Goal: Use online tool/utility: Utilize a website feature to perform a specific function

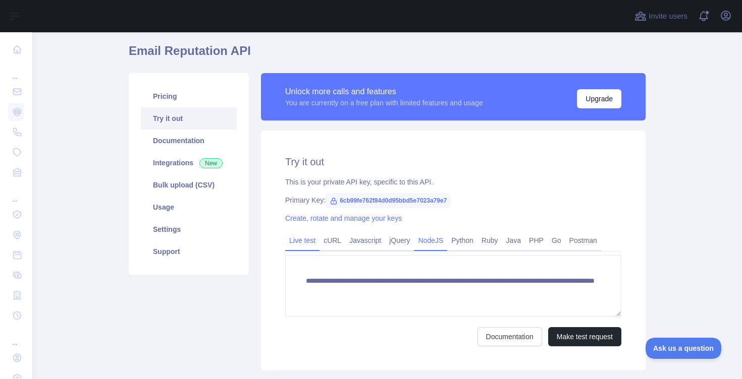
scroll to position [89, 0]
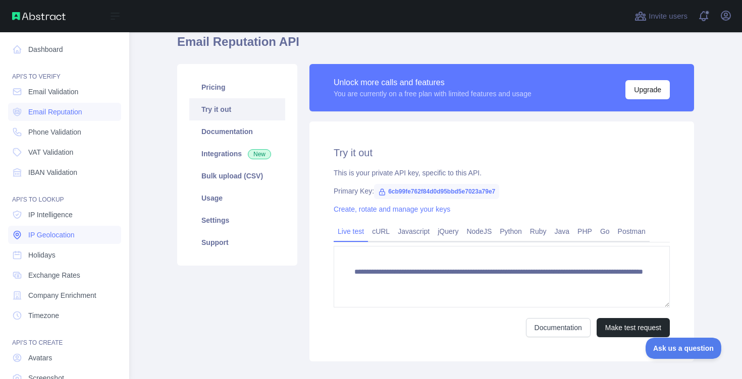
click at [47, 234] on span "IP Geolocation" at bounding box center [51, 235] width 46 height 10
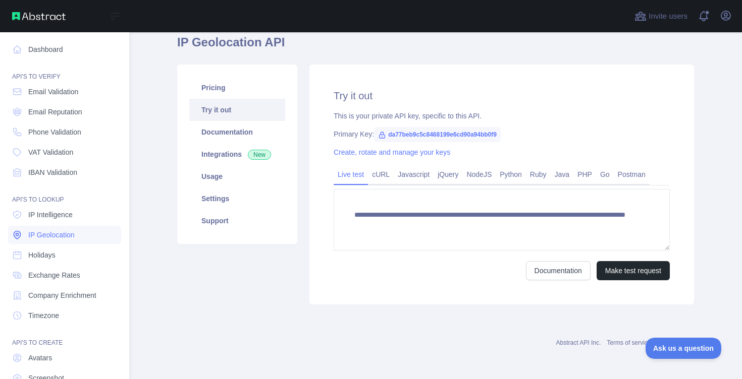
scroll to position [89, 0]
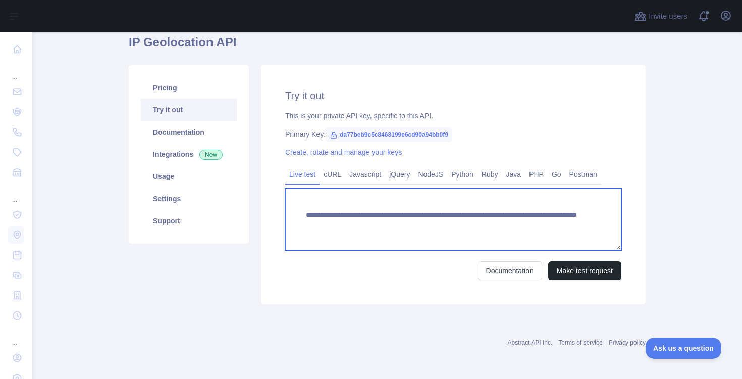
drag, startPoint x: 514, startPoint y: 226, endPoint x: 569, endPoint y: 226, distance: 55.5
click at [569, 226] on textarea "**********" at bounding box center [453, 220] width 336 height 62
paste textarea
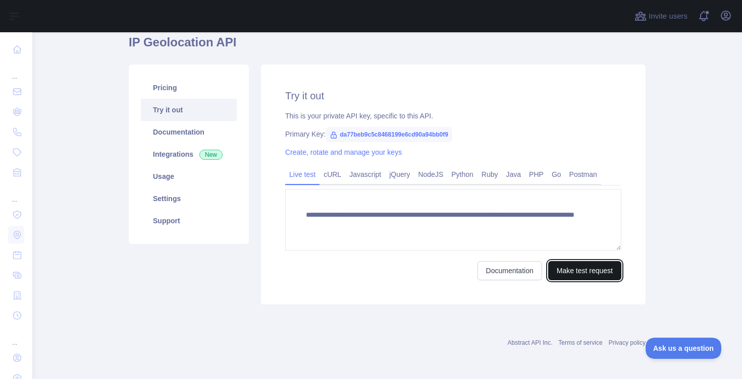
click at [580, 270] on button "Make test request" at bounding box center [584, 270] width 73 height 19
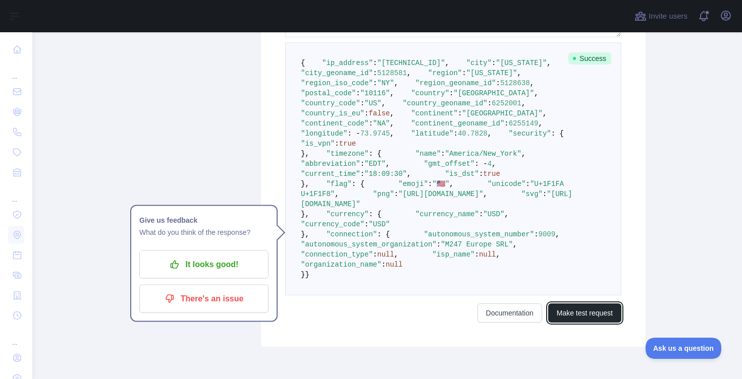
scroll to position [301, 0]
drag, startPoint x: 343, startPoint y: 246, endPoint x: 396, endPoint y: 246, distance: 53.0
click at [396, 246] on pre "{ "ip_address" : "[TECHNICAL_ID]" , "city" : "[US_STATE]" , "city_geoname_id" :…" at bounding box center [453, 169] width 336 height 253
copy span ""is_vpn" : true"
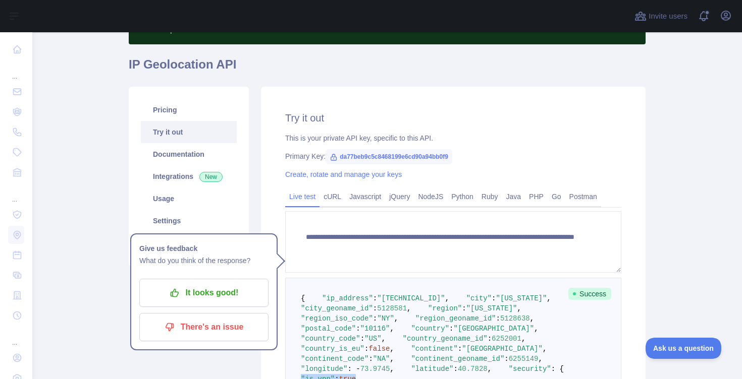
scroll to position [68, 0]
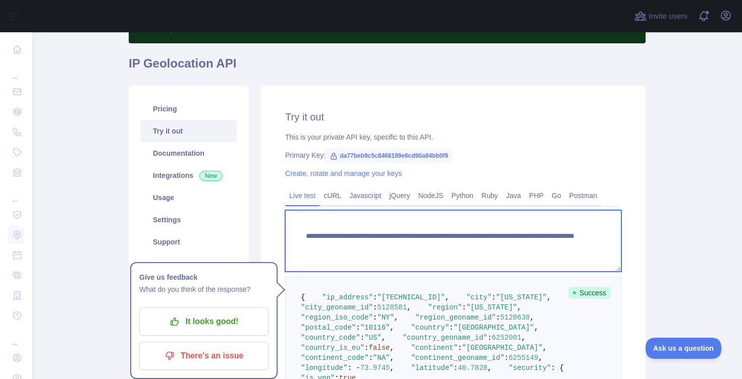
click at [543, 252] on textarea "**********" at bounding box center [453, 241] width 336 height 62
drag, startPoint x: 513, startPoint y: 249, endPoint x: 579, endPoint y: 247, distance: 66.1
click at [579, 247] on textarea "**********" at bounding box center [453, 241] width 336 height 62
paste textarea
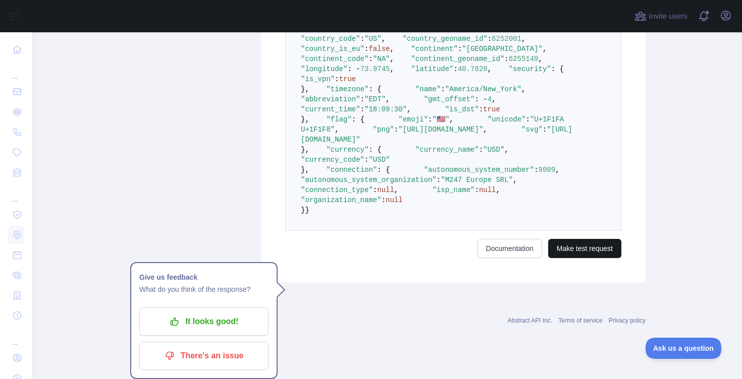
type textarea "**********"
click at [592, 258] on button "Make test request" at bounding box center [584, 248] width 73 height 19
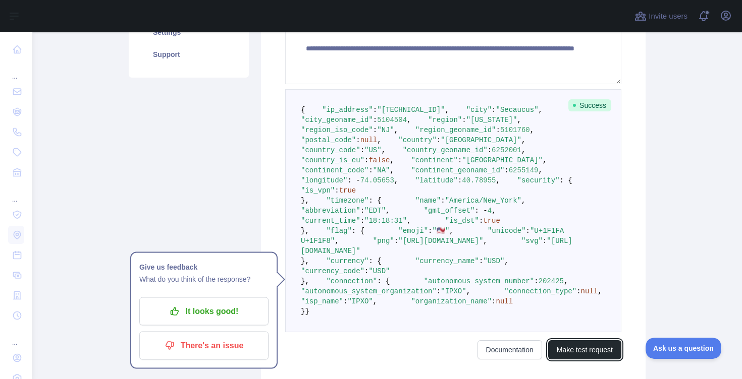
scroll to position [256, 0]
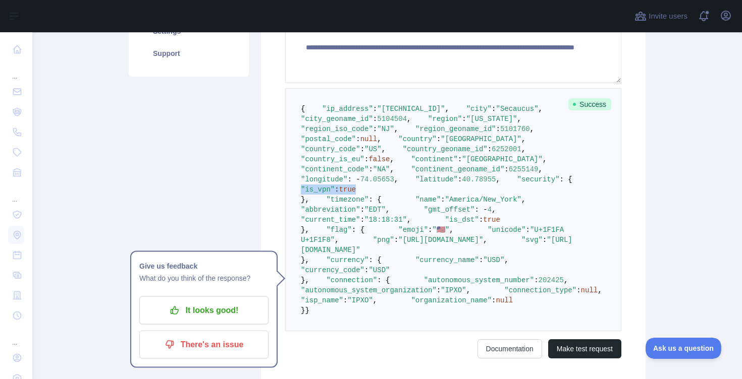
drag, startPoint x: 333, startPoint y: 291, endPoint x: 401, endPoint y: 291, distance: 67.1
click at [401, 291] on pre "{ "ip_address" : "[TECHNICAL_ID]" , "city" : "Secaucus" , "city_geoname_id" : 5…" at bounding box center [453, 209] width 336 height 243
copy span ""is_vpn" : true"
click at [236, 164] on div "Pricing Try it out Documentation Integrations New Usage Settings Support" at bounding box center [189, 140] width 132 height 486
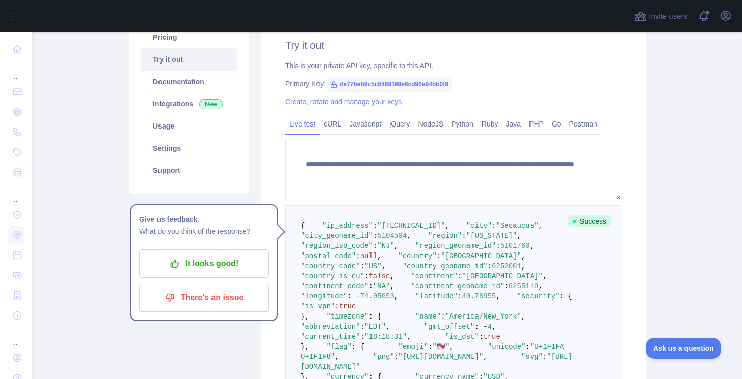
scroll to position [0, 0]
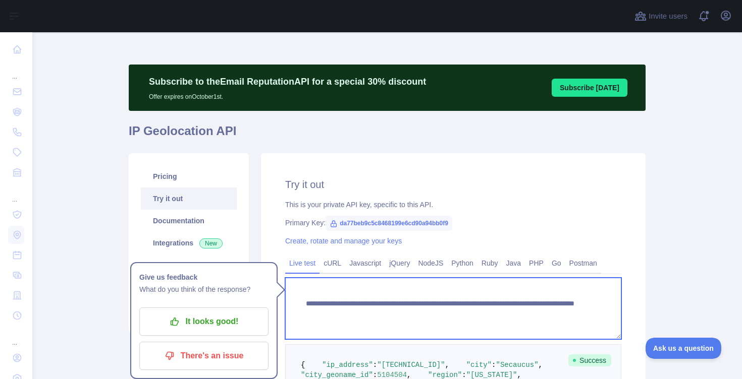
drag, startPoint x: 514, startPoint y: 304, endPoint x: 564, endPoint y: 304, distance: 49.9
click at [564, 304] on textarea "**********" at bounding box center [453, 309] width 336 height 62
paste textarea "**"
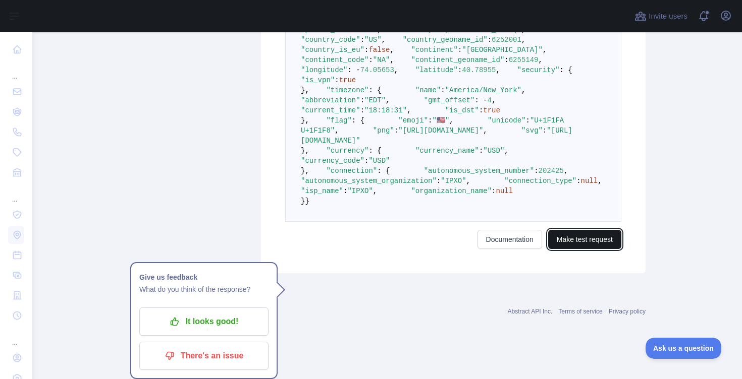
click at [585, 249] on button "Make test request" at bounding box center [584, 239] width 73 height 19
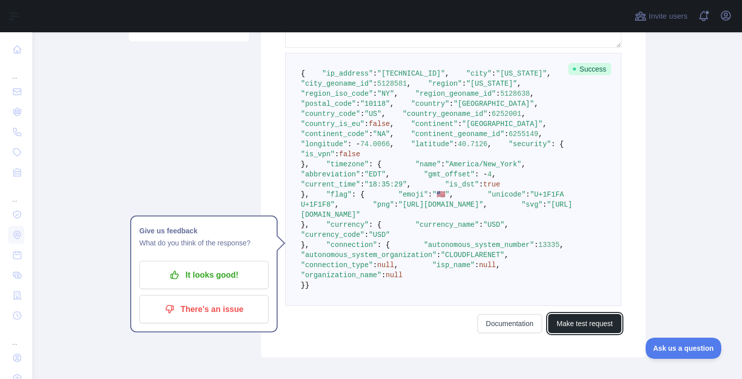
scroll to position [285, 0]
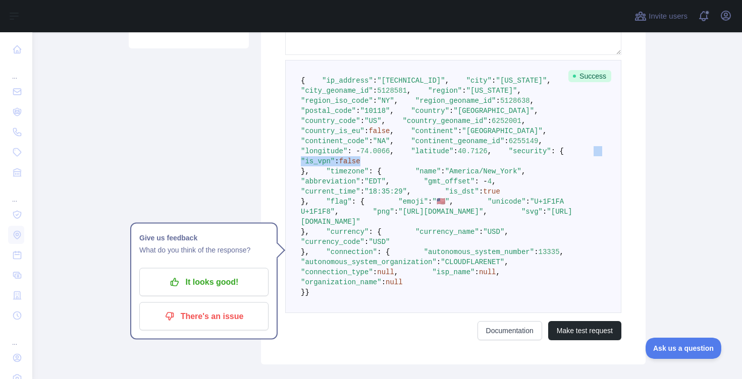
drag, startPoint x: 332, startPoint y: 262, endPoint x: 418, endPoint y: 262, distance: 85.8
click at [418, 262] on pre "{ "ip_address" : "[TECHNICAL_ID]" , "city" : "[US_STATE]" , "city_geoname_id" :…" at bounding box center [453, 186] width 336 height 253
copy span ""is_vpn" : false"
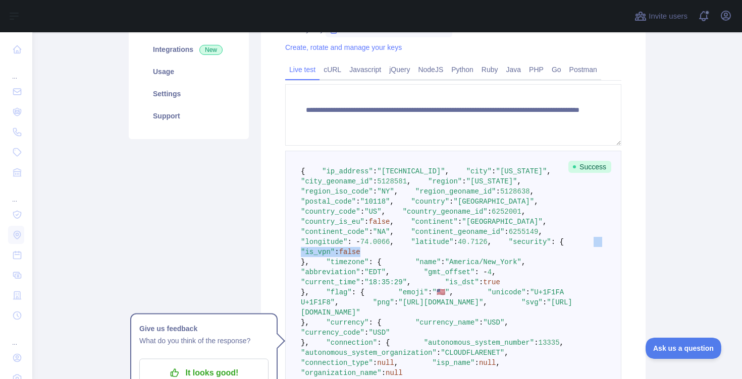
scroll to position [0, 0]
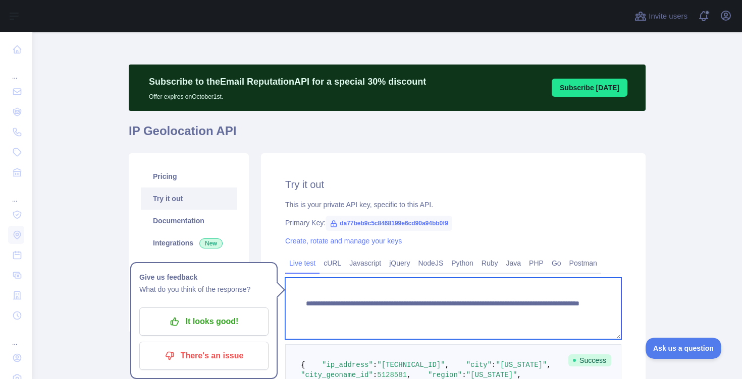
drag, startPoint x: 513, startPoint y: 304, endPoint x: 579, endPoint y: 304, distance: 65.6
click at [579, 304] on textarea "**********" at bounding box center [453, 309] width 336 height 62
paste textarea
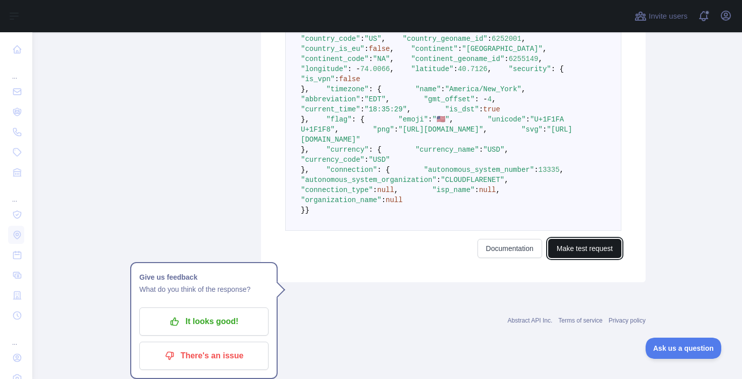
click at [582, 258] on button "Make test request" at bounding box center [584, 248] width 73 height 19
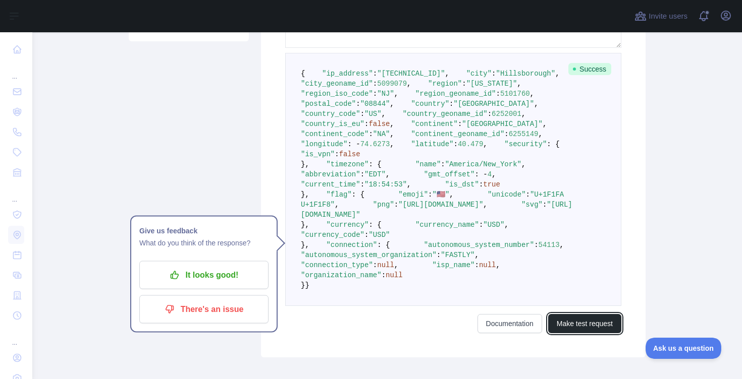
scroll to position [300, 0]
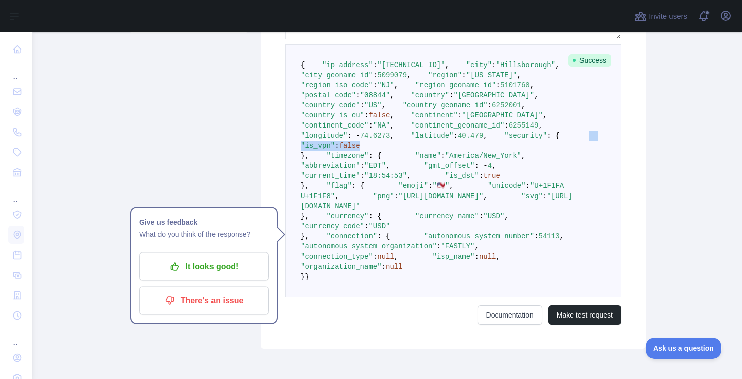
drag, startPoint x: 330, startPoint y: 247, endPoint x: 414, endPoint y: 247, distance: 83.7
click at [414, 247] on pre "{ "ip_address" : "[TECHNICAL_ID]" , "city" : "[GEOGRAPHIC_DATA]" , "city_geonam…" at bounding box center [453, 170] width 336 height 253
copy span ""is_vpn" : false"
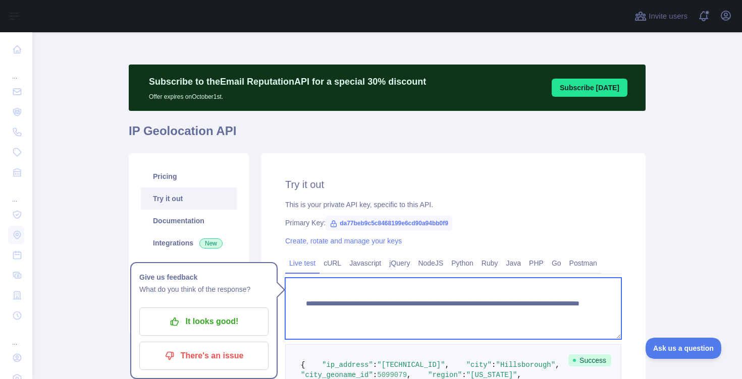
drag, startPoint x: 513, startPoint y: 303, endPoint x: 623, endPoint y: 303, distance: 110.0
paste textarea
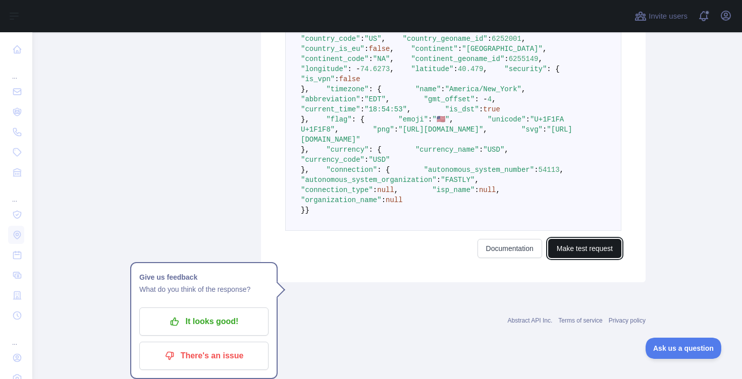
click at [588, 258] on button "Make test request" at bounding box center [584, 248] width 73 height 19
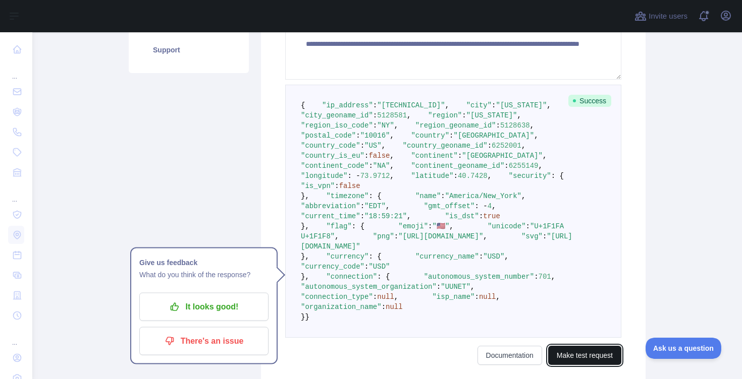
scroll to position [262, 0]
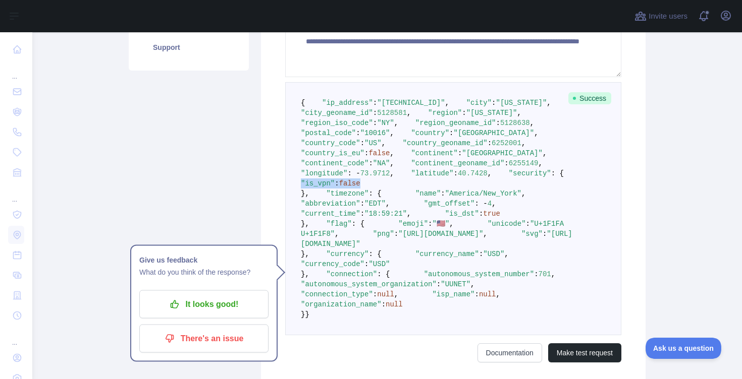
drag, startPoint x: 333, startPoint y: 284, endPoint x: 416, endPoint y: 284, distance: 82.2
click at [416, 284] on pre "{ "ip_address" : "[TECHNICAL_ID]" , "city" : "[US_STATE]" , "city_geoname_id" :…" at bounding box center [453, 208] width 336 height 253
copy span ""is_vpn" : false"
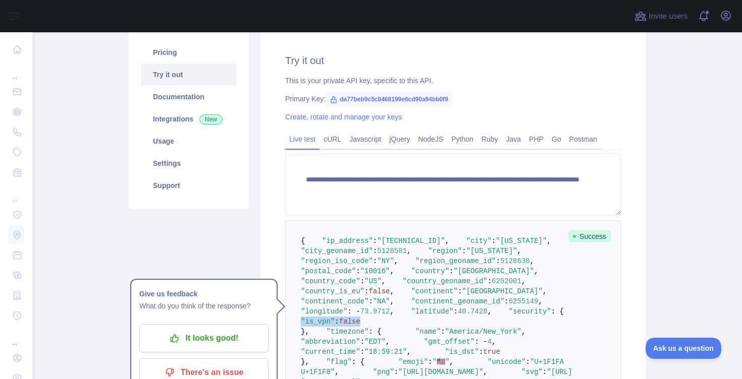
scroll to position [166, 0]
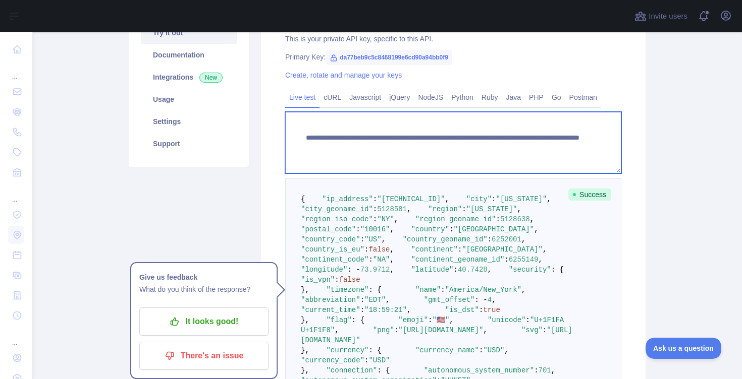
drag, startPoint x: 512, startPoint y: 137, endPoint x: 583, endPoint y: 135, distance: 71.1
click at [583, 136] on textarea "**********" at bounding box center [453, 143] width 336 height 62
paste textarea "*"
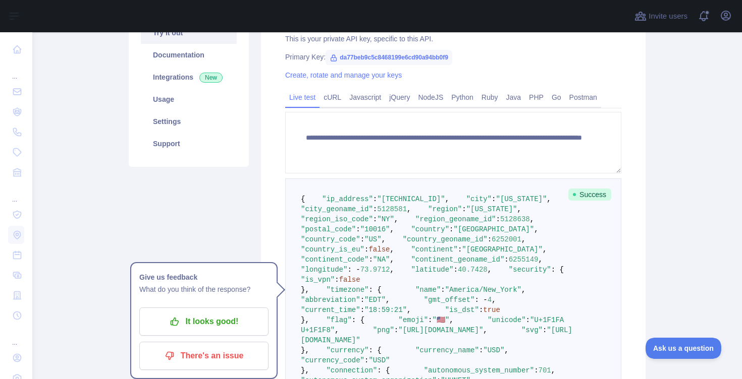
click at [633, 144] on div "**********" at bounding box center [453, 235] width 384 height 496
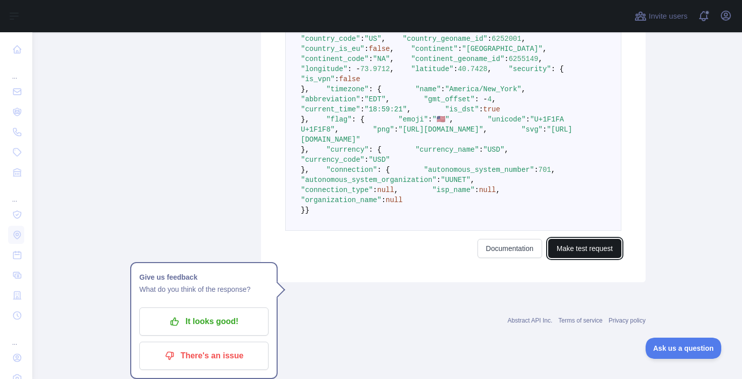
click at [575, 258] on button "Make test request" at bounding box center [584, 248] width 73 height 19
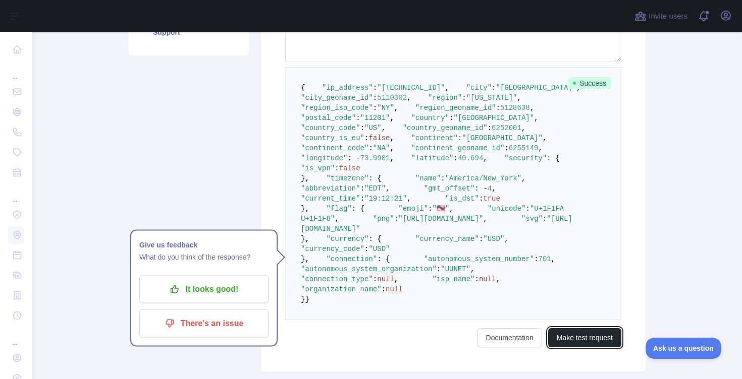
scroll to position [276, 0]
drag, startPoint x: 332, startPoint y: 271, endPoint x: 404, endPoint y: 269, distance: 72.2
click at [404, 270] on pre "{ "ip_address" : "[TECHNICAL_ID]" , "city" : "[GEOGRAPHIC_DATA]" , "city_geonam…" at bounding box center [453, 194] width 336 height 253
copy span ""is_vpn" : false"
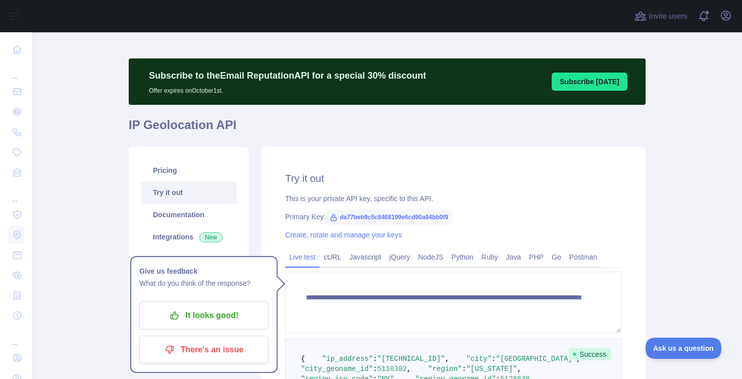
scroll to position [0, 0]
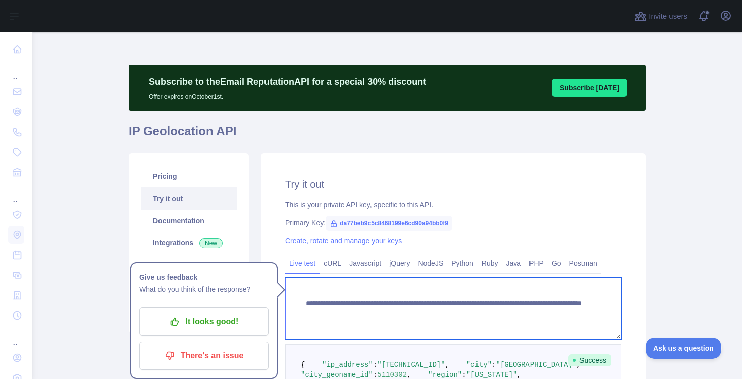
drag, startPoint x: 513, startPoint y: 303, endPoint x: 591, endPoint y: 303, distance: 77.7
click at [590, 303] on textarea "**********" at bounding box center [453, 309] width 336 height 62
paste textarea
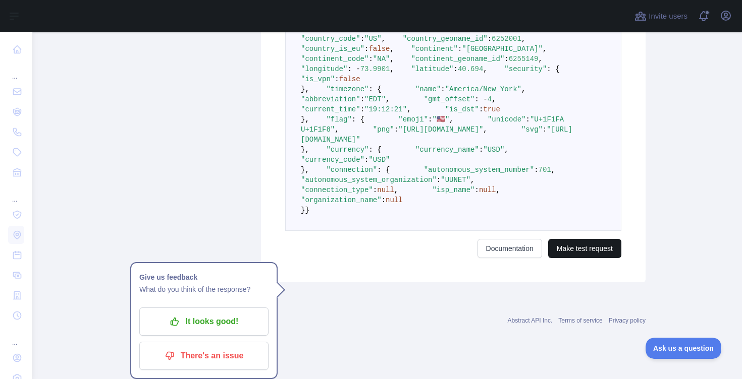
type textarea "**********"
click at [586, 258] on button "Make test request" at bounding box center [584, 248] width 73 height 19
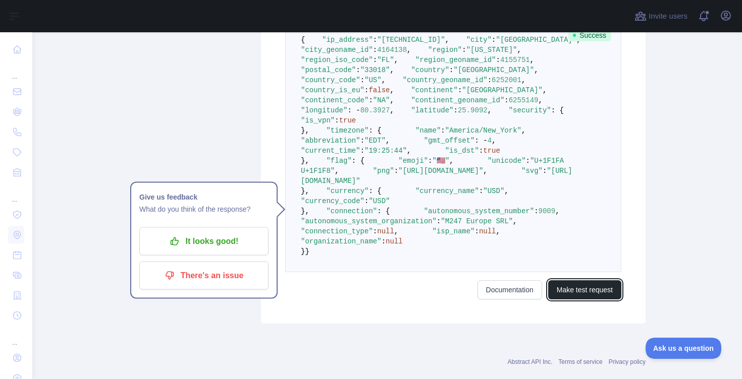
scroll to position [430, 0]
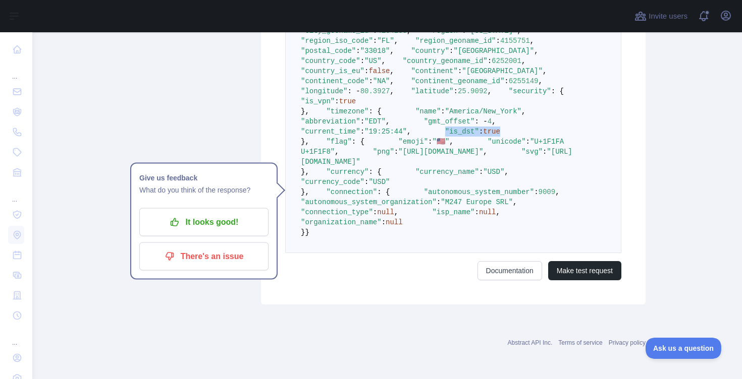
drag, startPoint x: 333, startPoint y: 185, endPoint x: 407, endPoint y: 184, distance: 73.7
click at [407, 184] on pre "{ "ip_address" : "[TECHNICAL_ID]" , "city" : "[GEOGRAPHIC_DATA]" , "city_geonam…" at bounding box center [453, 126] width 336 height 253
copy span ""is_dst" : true"
